Goal: Task Accomplishment & Management: Use online tool/utility

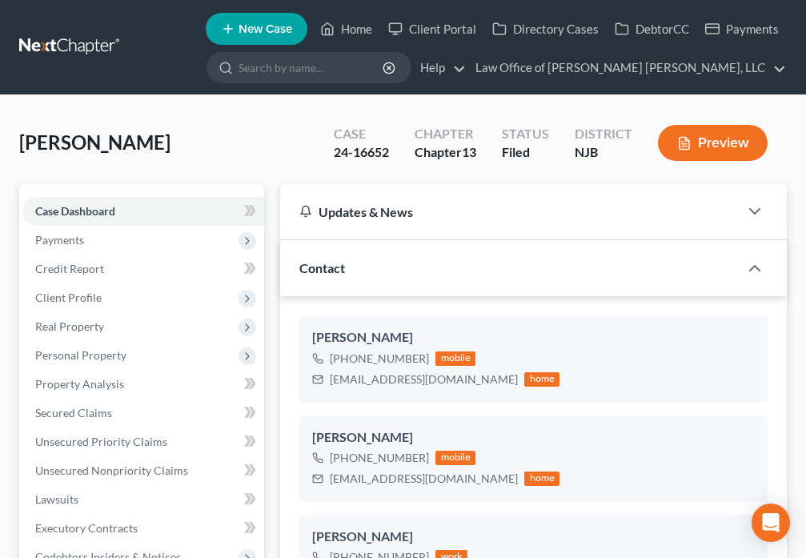
select select "10"
select select "6"
select select "0"
click at [330, 32] on polyline at bounding box center [328, 32] width 4 height 6
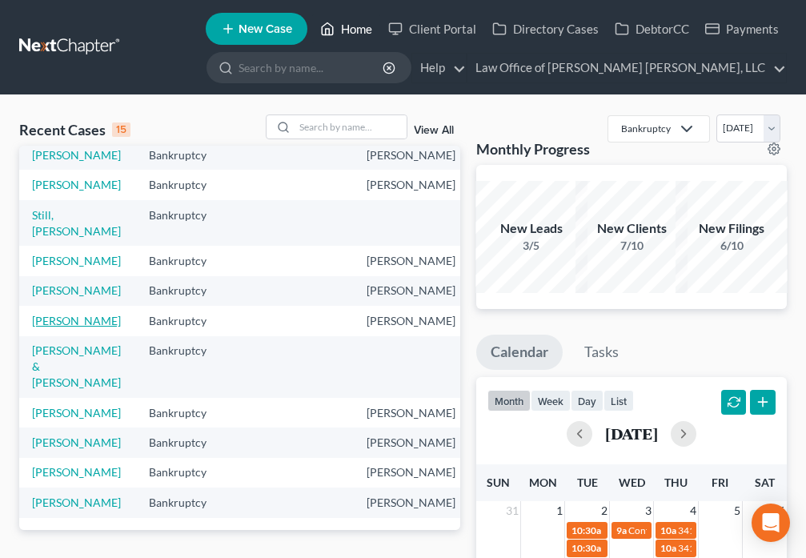
scroll to position [262, 0]
click at [66, 327] on link "[PERSON_NAME]" at bounding box center [76, 321] width 89 height 14
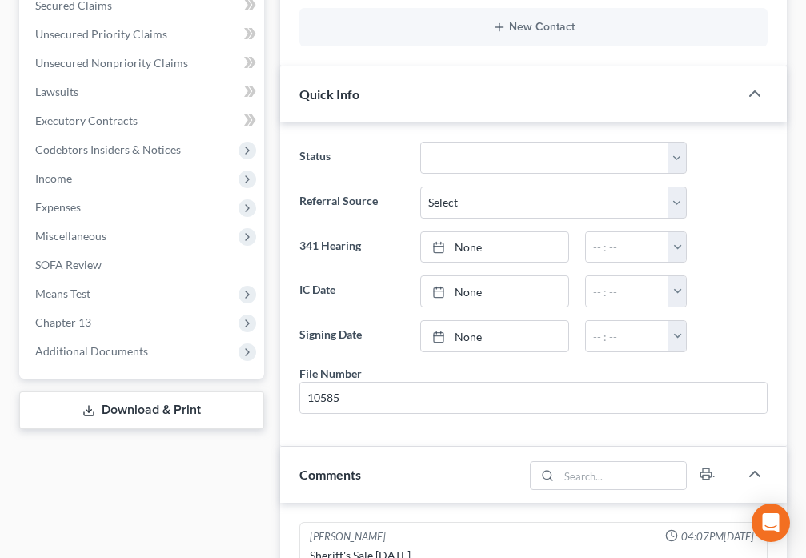
scroll to position [467, 0]
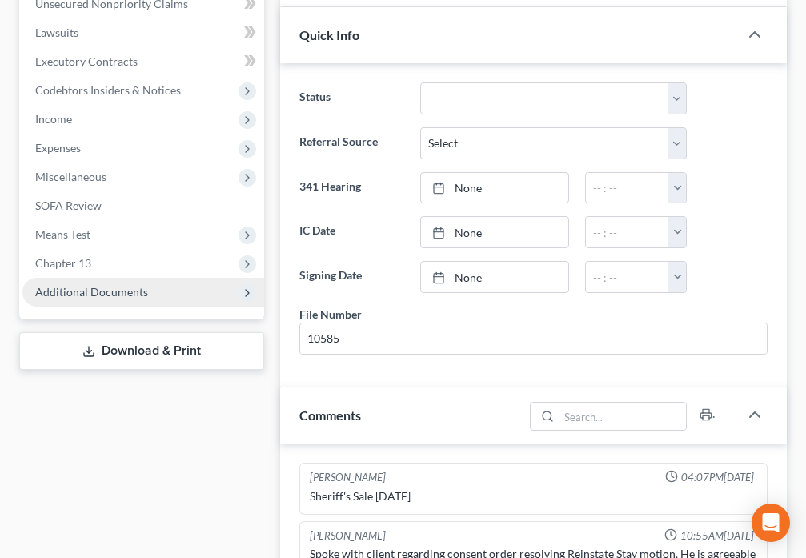
click at [164, 294] on span "Additional Documents" at bounding box center [143, 292] width 242 height 29
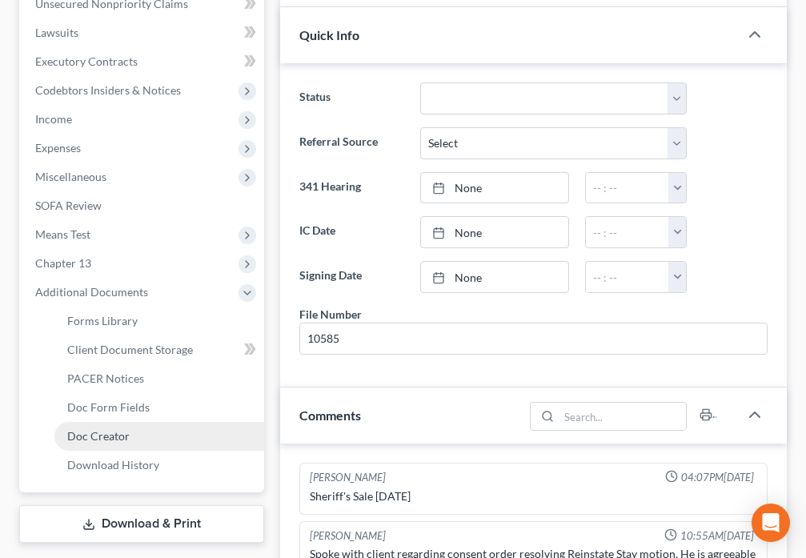
click at [153, 436] on link "Doc Creator" at bounding box center [159, 436] width 210 height 29
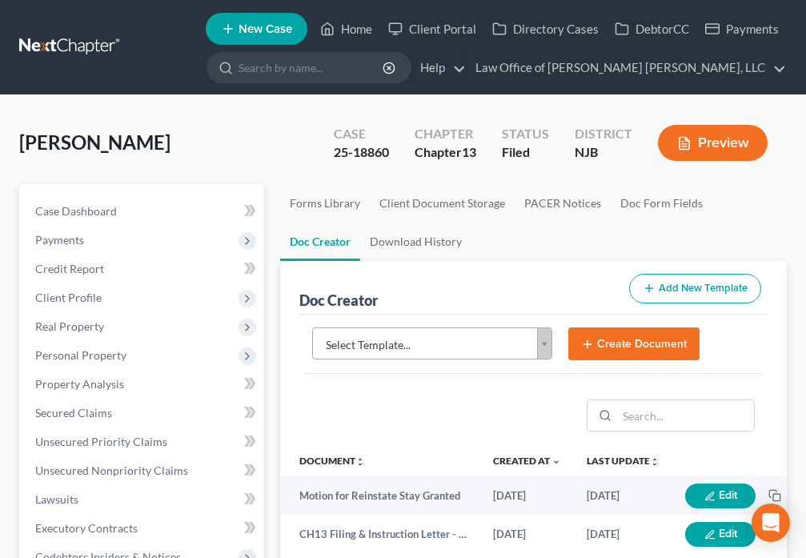
click at [545, 346] on body "Home New Case Client Portal Directory Cases DebtorCC Payments Law Office of [PE…" at bounding box center [403, 535] width 806 height 1070
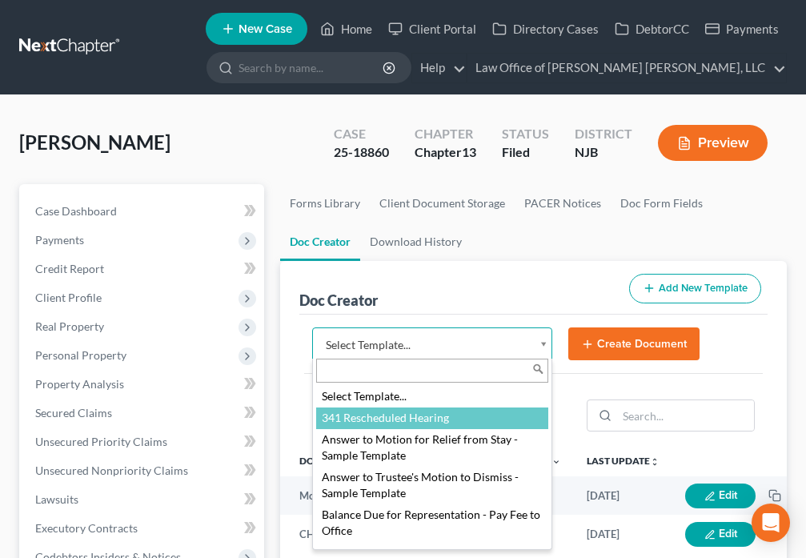
select select "91632"
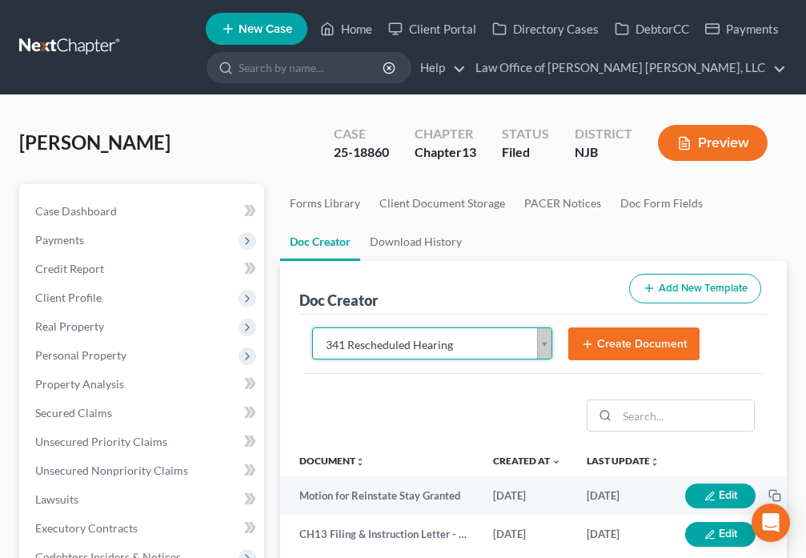
click at [622, 348] on button "Create Document" at bounding box center [633, 344] width 131 height 34
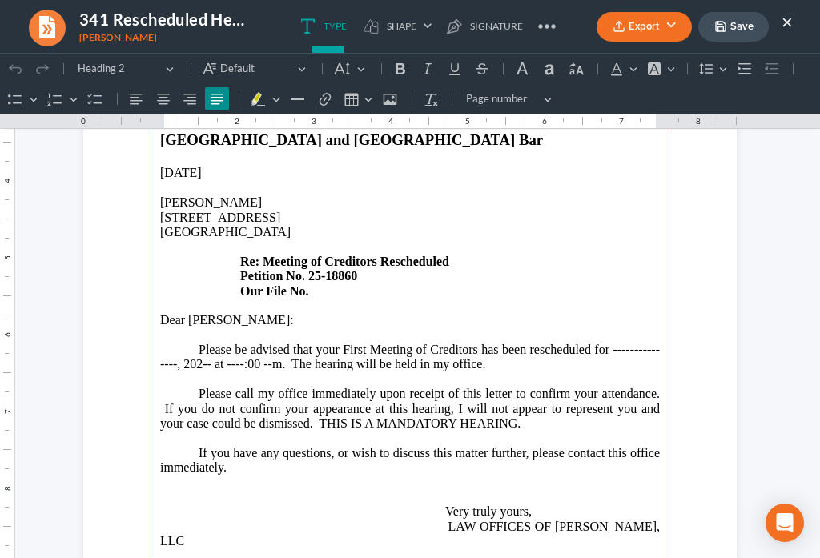
scroll to position [299, 0]
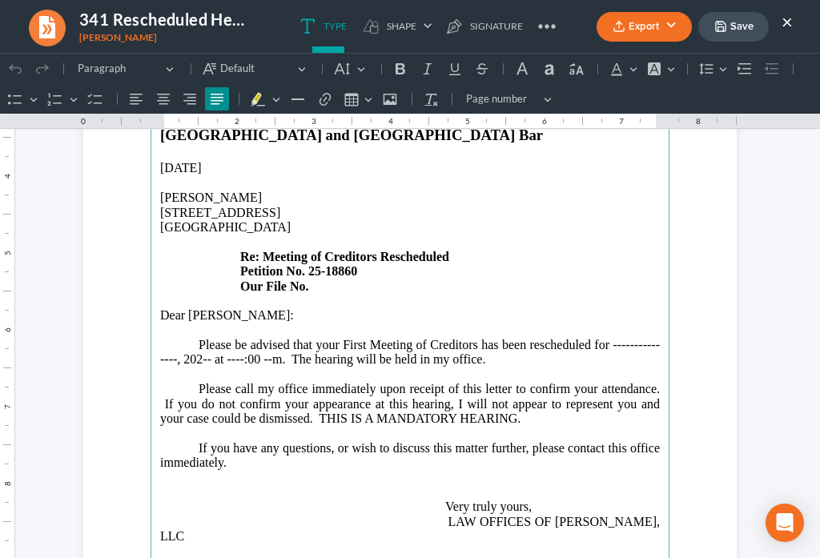
click at [170, 338] on p "Please be advised that your First Meeting of Creditors has been rescheduled for…" at bounding box center [409, 360] width 499 height 44
click at [192, 338] on p "Please be advised that your First Meeting of Creditors has been rescheduled for…" at bounding box center [409, 360] width 499 height 44
click at [223, 338] on p "Please be advised that your First Meeting of Creditors has been rescheduled for…" at bounding box center [409, 360] width 499 height 44
click at [243, 338] on p "Please be advised that your First Meeting of Creditors has been rescheduled for…" at bounding box center [409, 360] width 499 height 44
drag, startPoint x: 397, startPoint y: 329, endPoint x: 457, endPoint y: 326, distance: 60.1
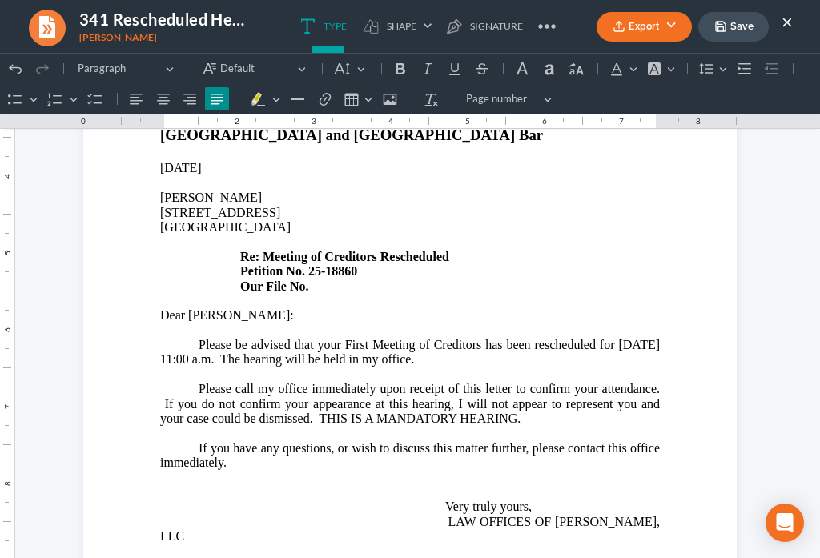
click at [457, 338] on p "Please be advised that your First Meeting of Creditors has been rescheduled for…" at bounding box center [409, 360] width 499 height 44
click at [458, 338] on p "Please be advised that your First Meeting of Creditors has been rescheduled for…" at bounding box center [409, 360] width 499 height 44
click at [491, 338] on p "Please be advised that your First Meeting of Creditors has been rescheduled for…" at bounding box center [409, 360] width 499 height 44
click at [653, 327] on main "LAW OFFICES OF [PERSON_NAME] [PERSON_NAME], LLC [STREET_ADDRESS][US_STATE] Tele…" at bounding box center [409, 292] width 519 height 692
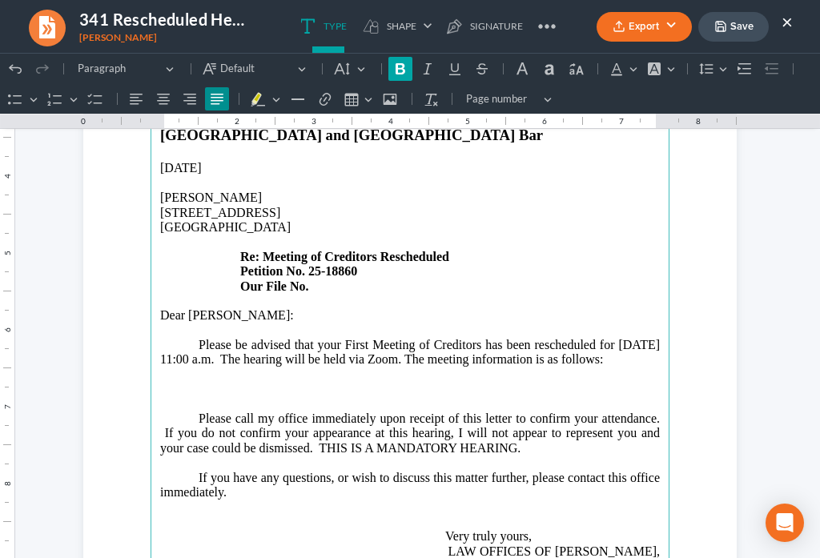
click at [404, 74] on icon "Editor toolbar" at bounding box center [400, 69] width 16 height 16
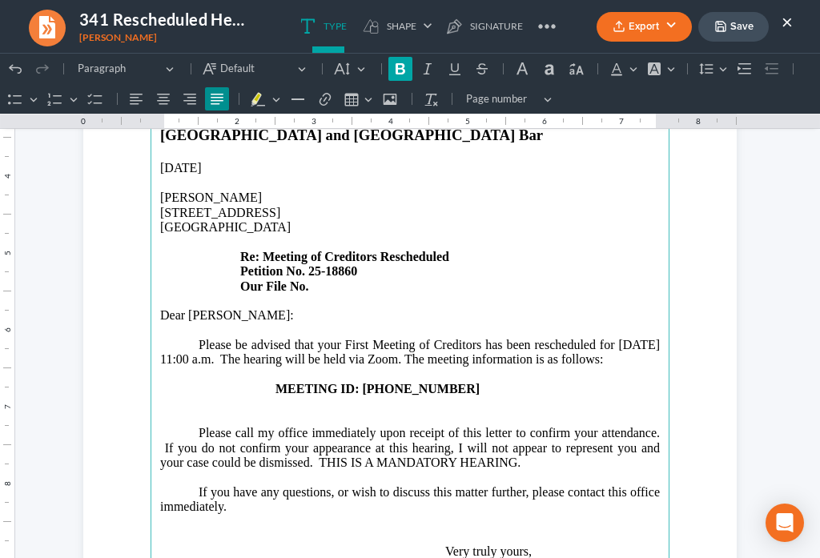
click at [404, 74] on icon "Editor toolbar" at bounding box center [400, 69] width 16 height 16
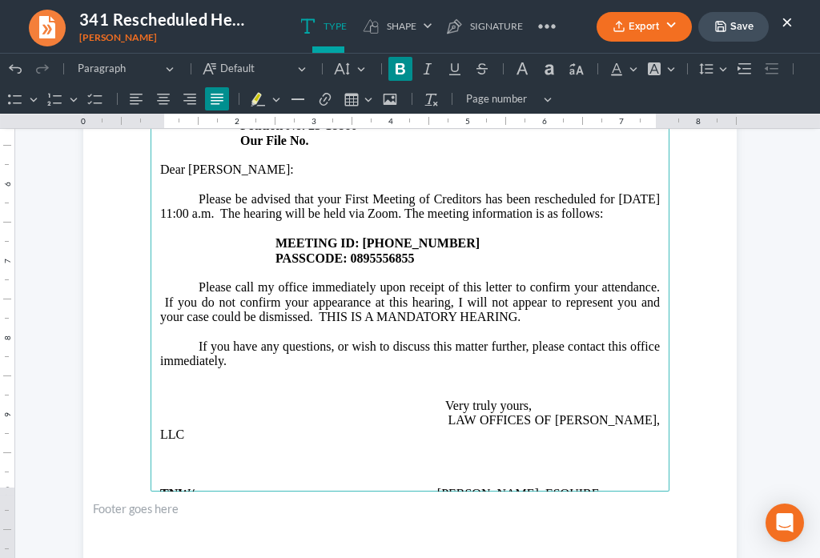
scroll to position [448, 0]
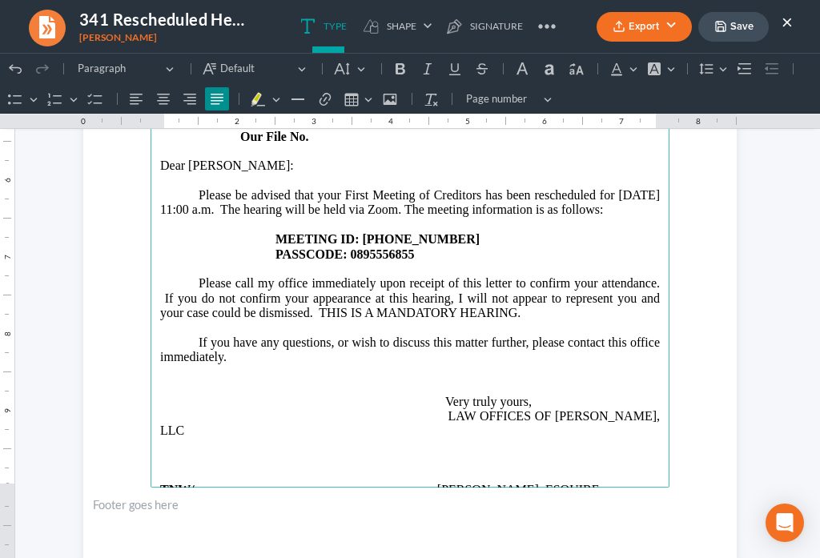
click at [272, 335] on p "If you have any questions, or wish to discuss this matter further, please conta…" at bounding box center [409, 386] width 499 height 103
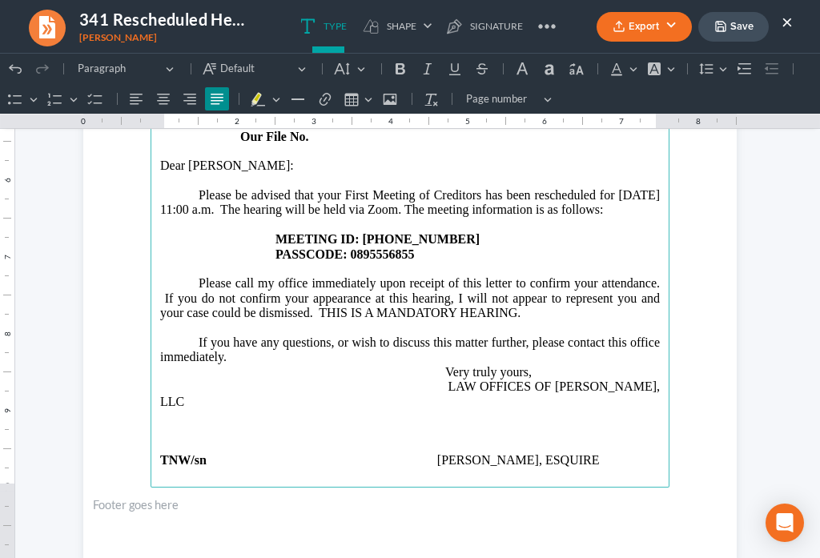
click at [298, 364] on p "If you have any questions, or wish to discuss this matter further, please conta…" at bounding box center [409, 372] width 499 height 74
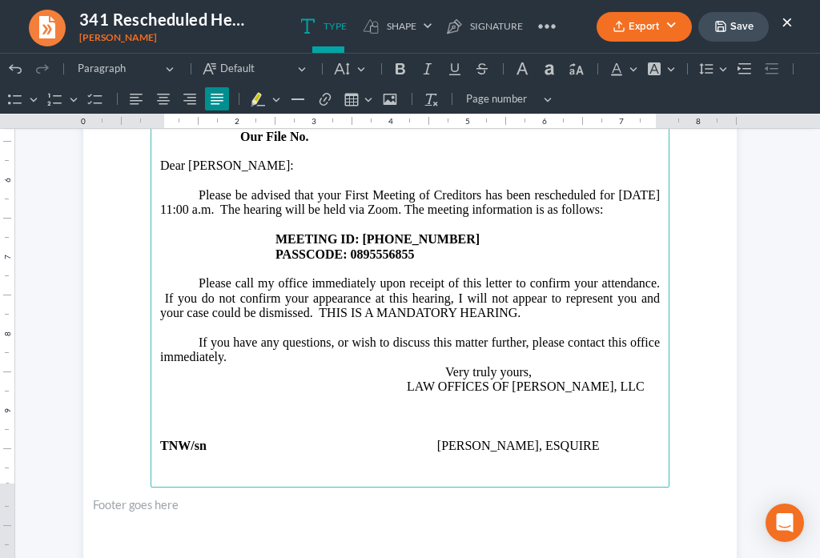
click at [359, 453] on p "Rich Text Editor, page-0-main" at bounding box center [409, 460] width 499 height 14
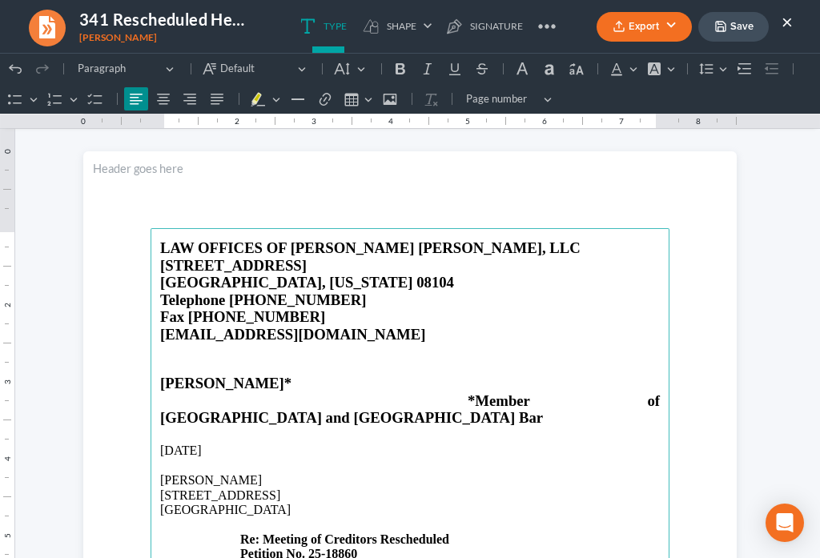
scroll to position [0, 0]
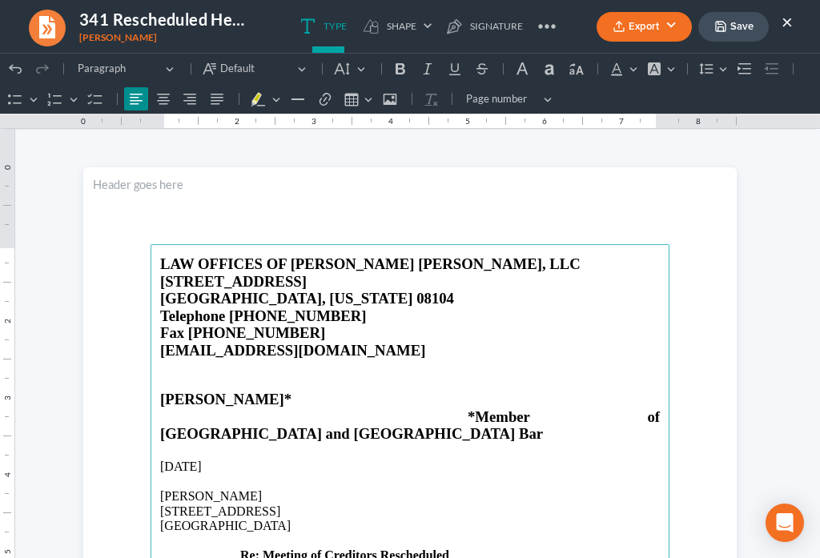
click at [739, 33] on button "Save" at bounding box center [733, 27] width 70 height 30
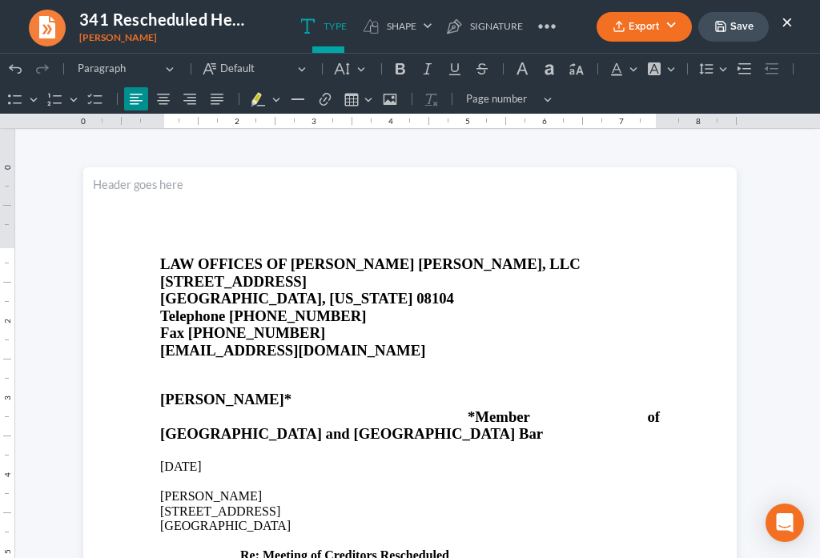
click at [619, 32] on icon "button" at bounding box center [618, 26] width 13 height 13
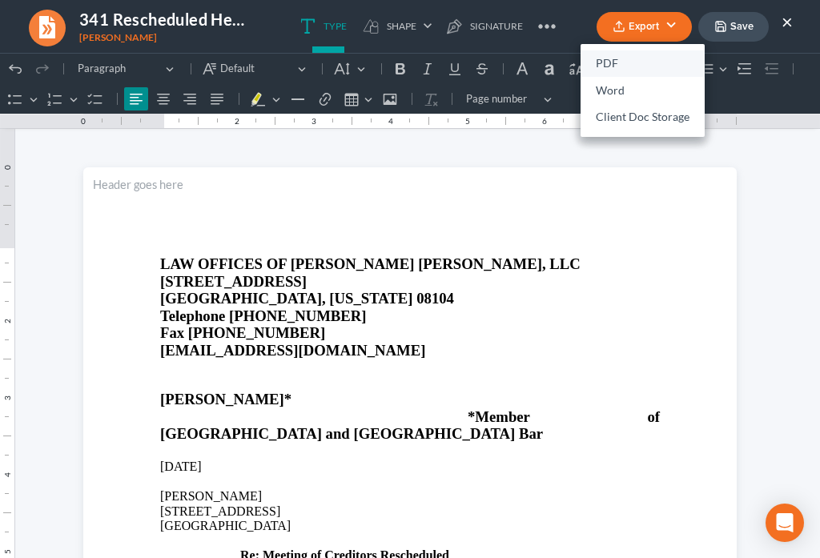
click at [612, 67] on link "PDF" at bounding box center [642, 63] width 124 height 27
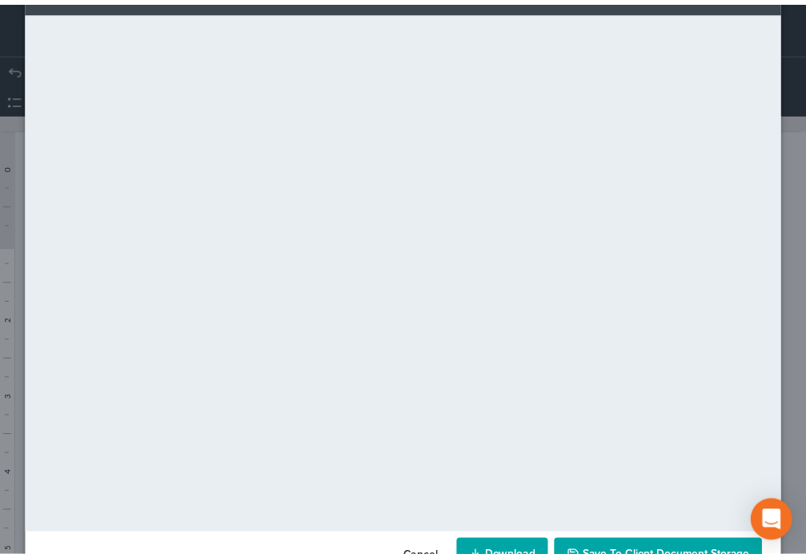
scroll to position [112, 0]
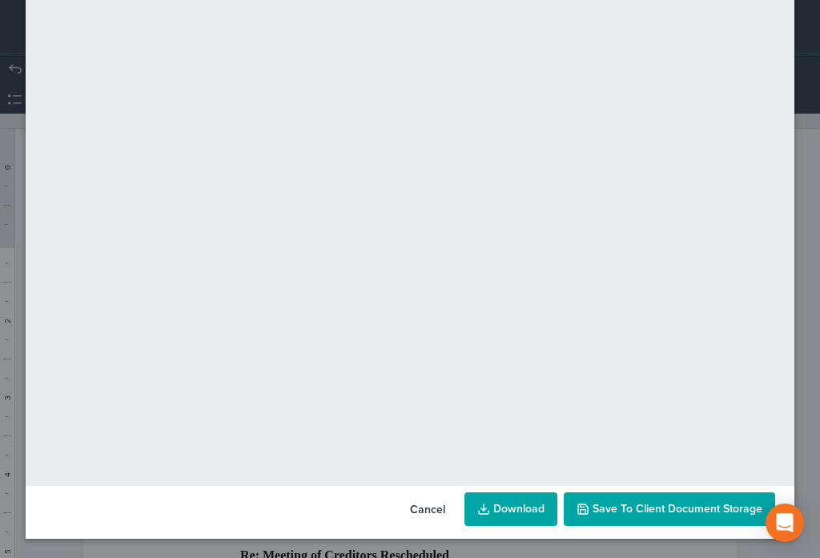
click at [657, 523] on button "Save to Client Document Storage" at bounding box center [668, 509] width 211 height 34
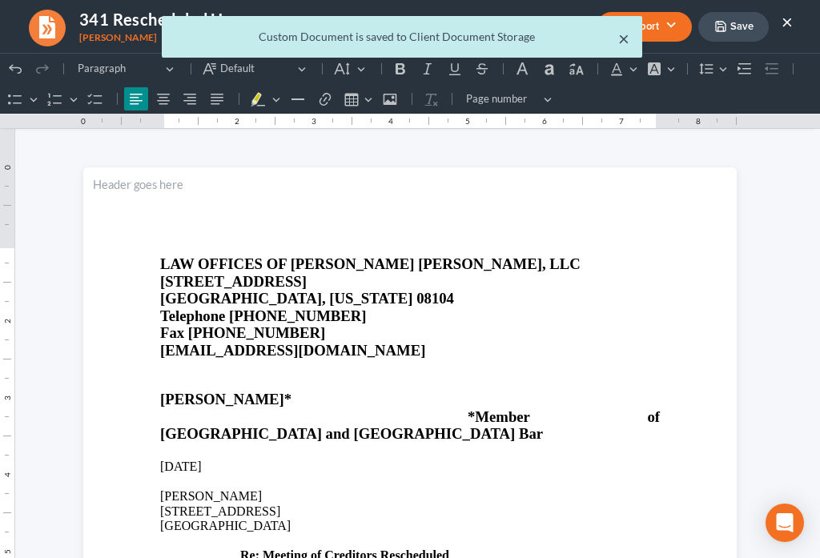
click at [625, 42] on button "×" at bounding box center [623, 38] width 11 height 19
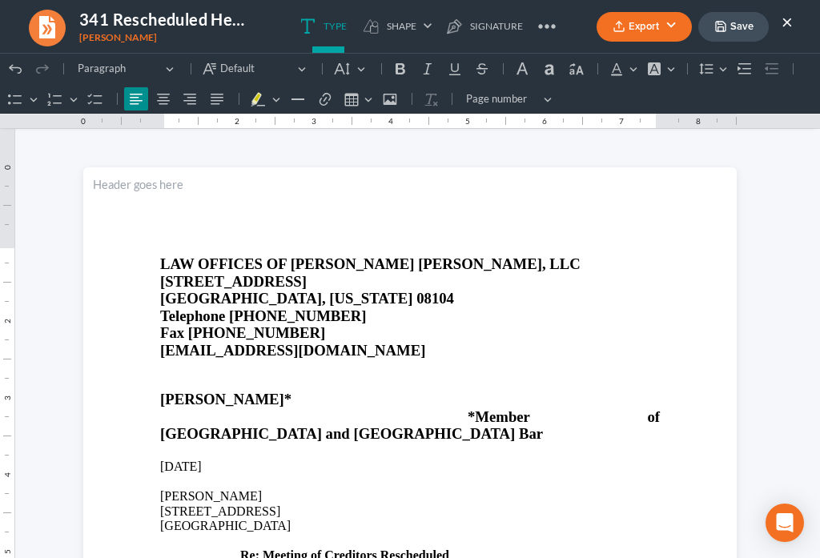
click at [788, 26] on button "×" at bounding box center [786, 21] width 11 height 19
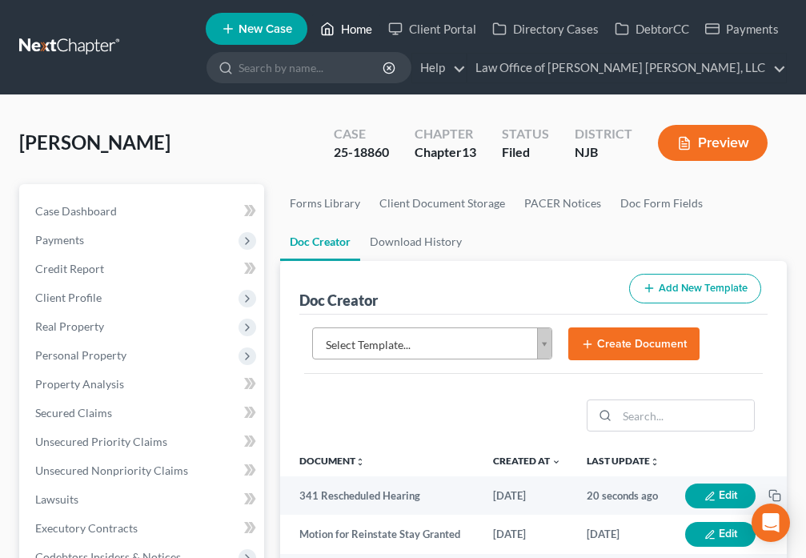
drag, startPoint x: 335, startPoint y: 31, endPoint x: 539, endPoint y: 242, distance: 292.6
click at [335, 30] on icon at bounding box center [327, 28] width 14 height 19
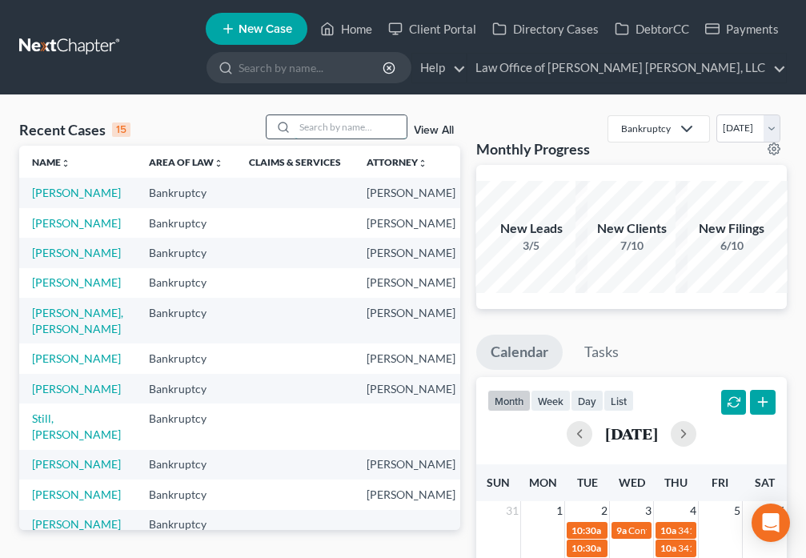
click at [334, 124] on input "search" at bounding box center [351, 126] width 112 height 23
type input "[PERSON_NAME]"
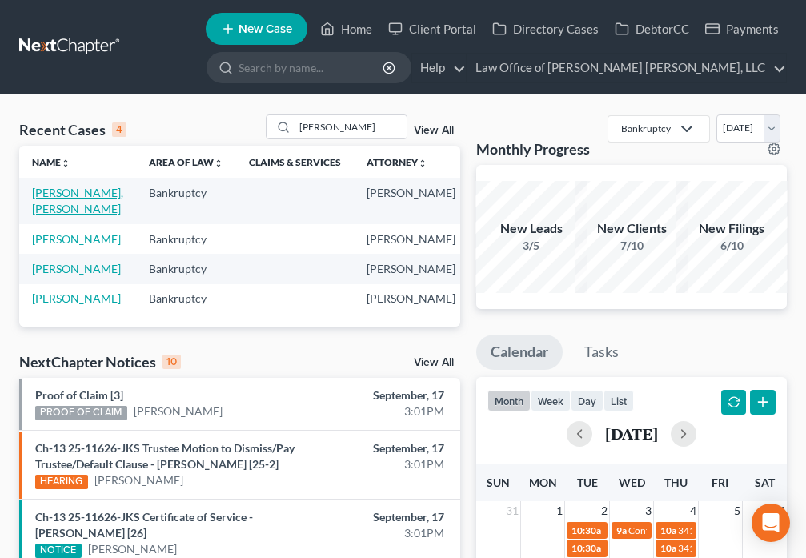
click at [55, 197] on link "[PERSON_NAME], [PERSON_NAME]" at bounding box center [77, 201] width 91 height 30
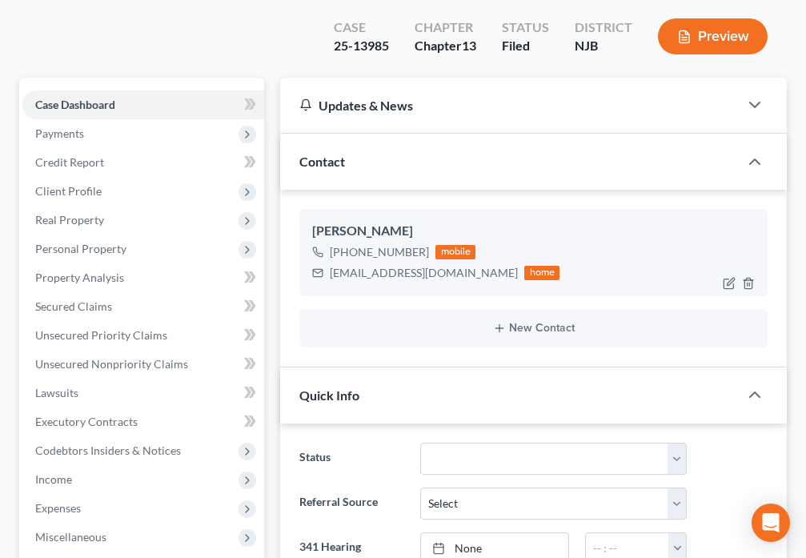
scroll to position [186, 0]
